Goal: Go to known website: Access a specific website the user already knows

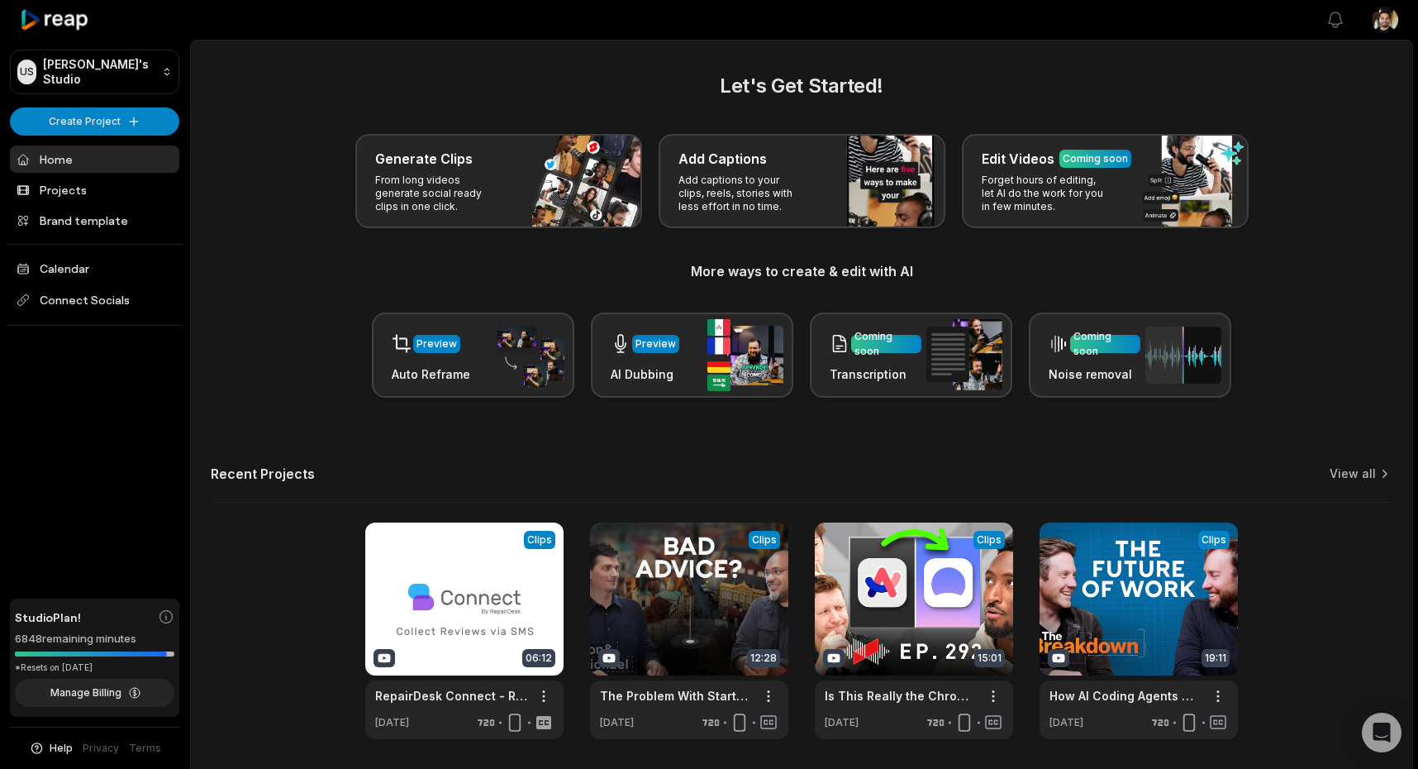
click at [686, 470] on div "Recent Projects View all" at bounding box center [802, 483] width 1182 height 37
